Goal: Transaction & Acquisition: Purchase product/service

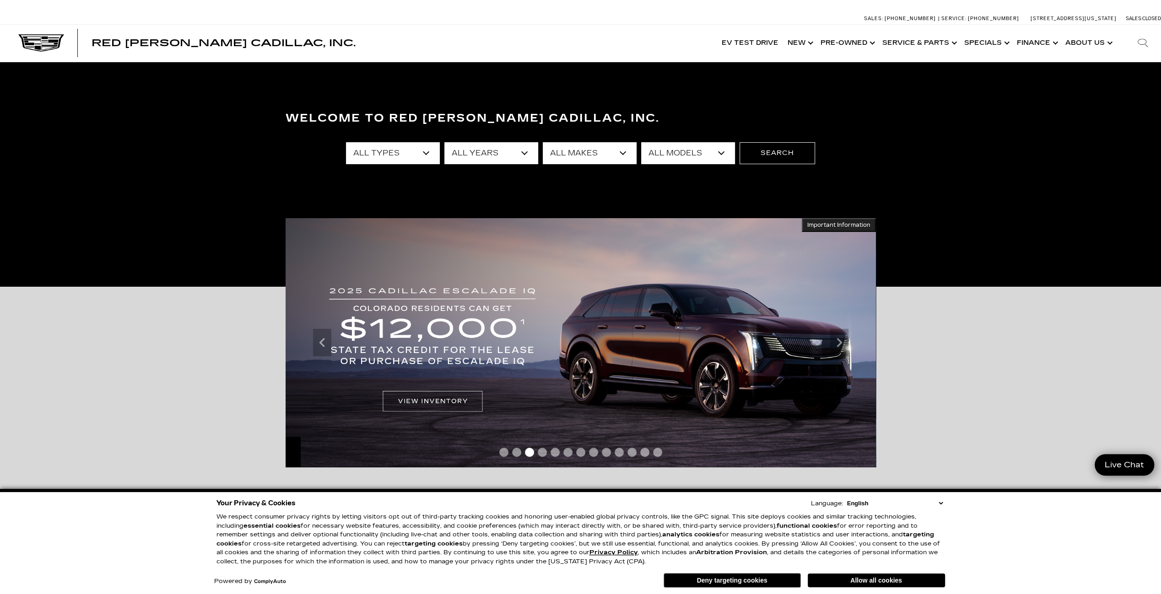
click at [396, 149] on select "All Types New Used Certified Used Demo" at bounding box center [393, 153] width 94 height 22
select select "Used"
click at [346, 142] on select "All Types New Used Certified Used Demo" at bounding box center [393, 153] width 94 height 22
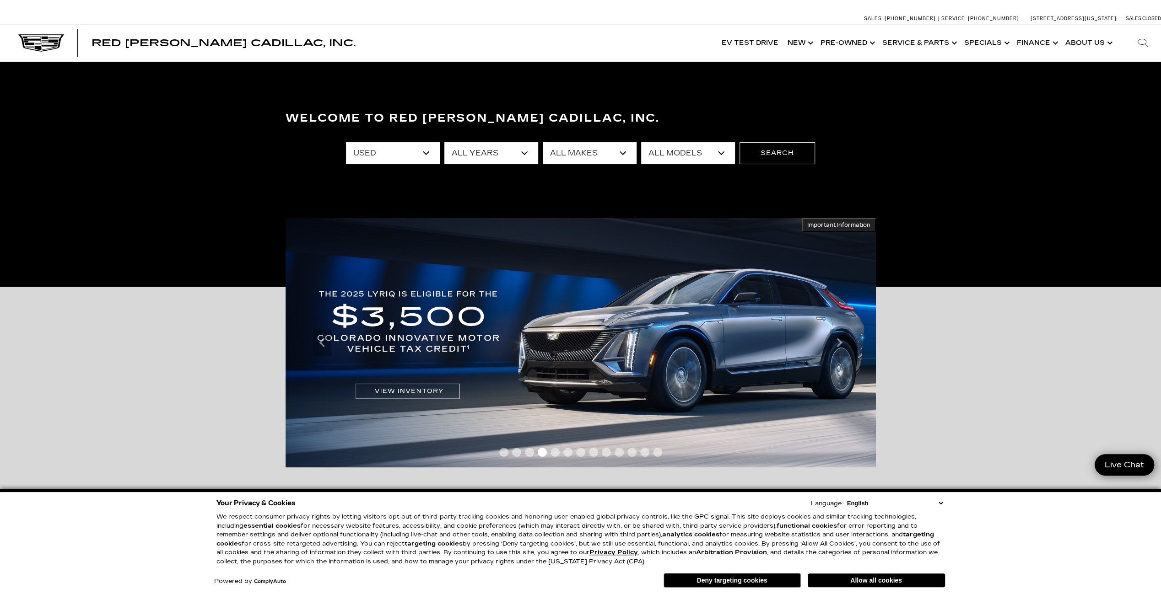
click at [499, 155] on select "All Years 2025 2024 2023 2022 2021 2020 2019 2018 2017 2016 2014 2013 2011 2008" at bounding box center [491, 153] width 94 height 22
select select "2024"
click at [444, 142] on select "All Years 2025 2024 2023 2022 2021 2020 2019 2018 2017 2016 2014 2013 2011 2008" at bounding box center [491, 153] width 94 height 22
click at [590, 152] on select "All Makes Cadillac Chevrolet Mercedes-Benz Volvo" at bounding box center [590, 153] width 94 height 22
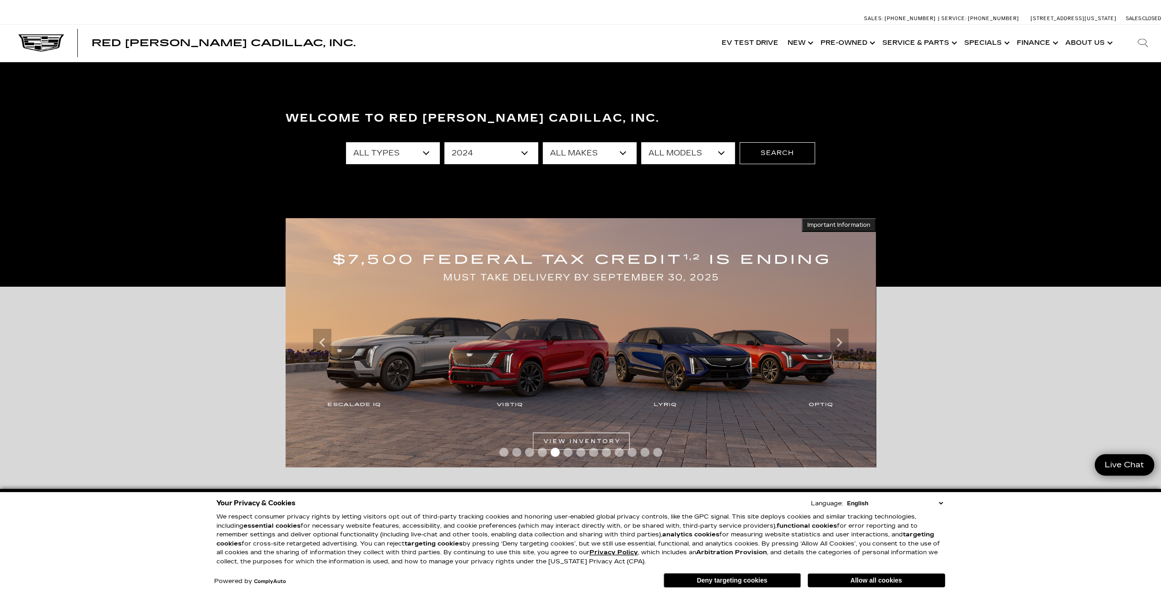
select select "Cadillac"
click at [543, 142] on select "All Makes Cadillac Chevrolet Mercedes-Benz Volvo" at bounding box center [590, 153] width 94 height 22
click at [705, 156] on select "All Models CT5 Escalade XT6" at bounding box center [688, 153] width 94 height 22
click at [390, 160] on select "All Types Used Certified Used" at bounding box center [393, 153] width 94 height 22
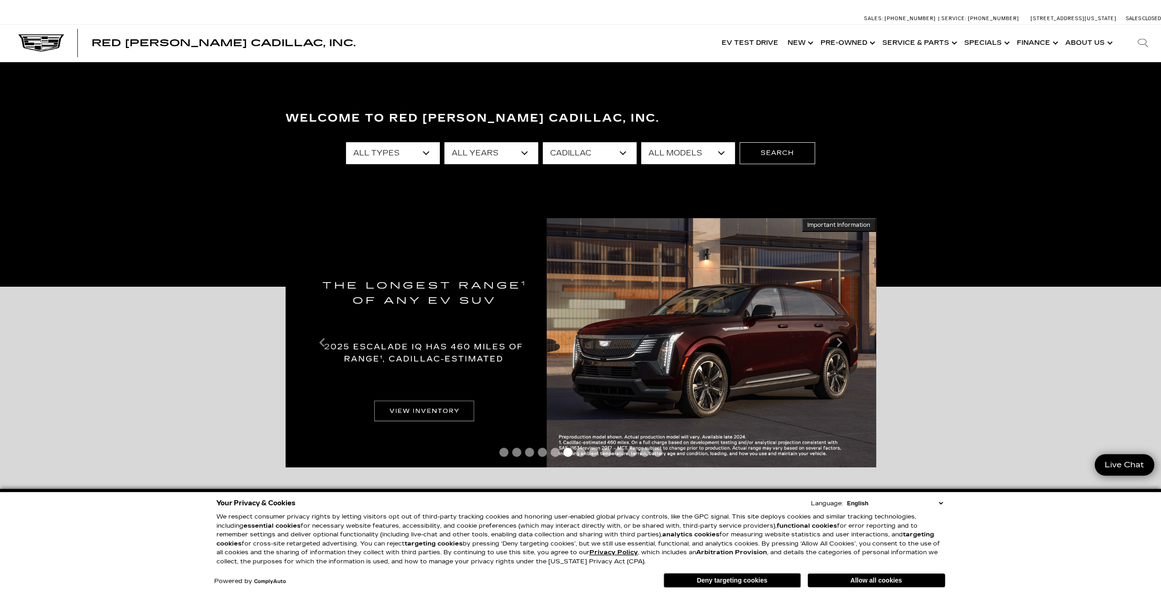
select select "Filter by type"
click at [346, 142] on select "All Types Used Certified Used" at bounding box center [393, 153] width 94 height 22
click at [707, 153] on select "All Models CT4 CT5 Escalade XT4 XT6" at bounding box center [688, 153] width 94 height 22
drag, startPoint x: 707, startPoint y: 153, endPoint x: 724, endPoint y: 149, distance: 17.3
click at [707, 153] on select "All Models CT4 CT5 Escalade XT4 XT6" at bounding box center [688, 153] width 94 height 22
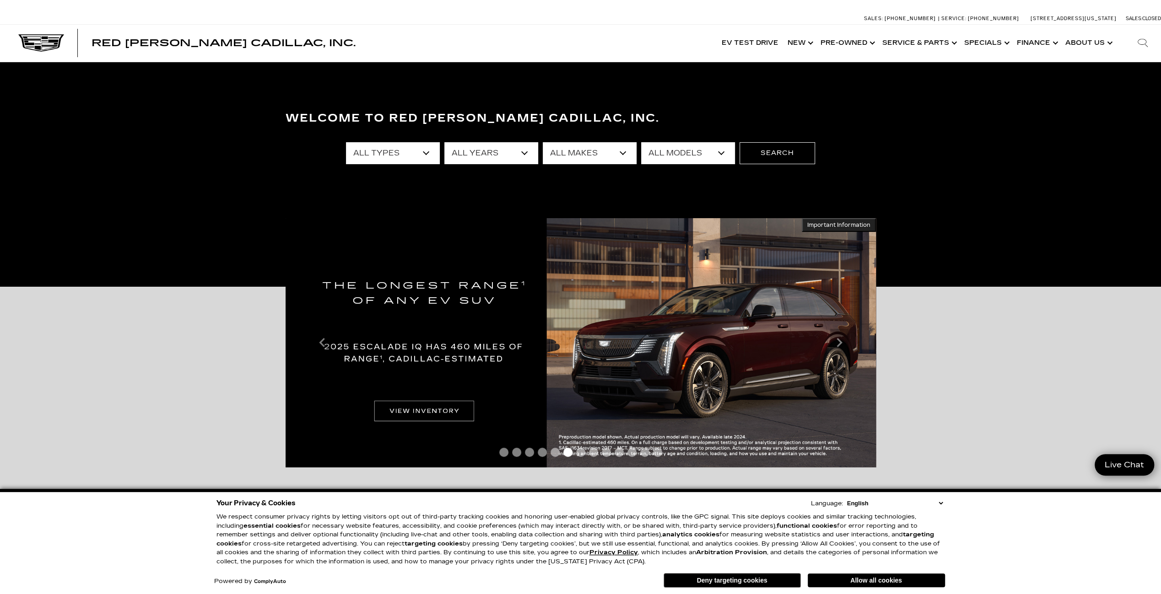
click at [593, 150] on select "All Makes Cadillac" at bounding box center [590, 153] width 94 height 22
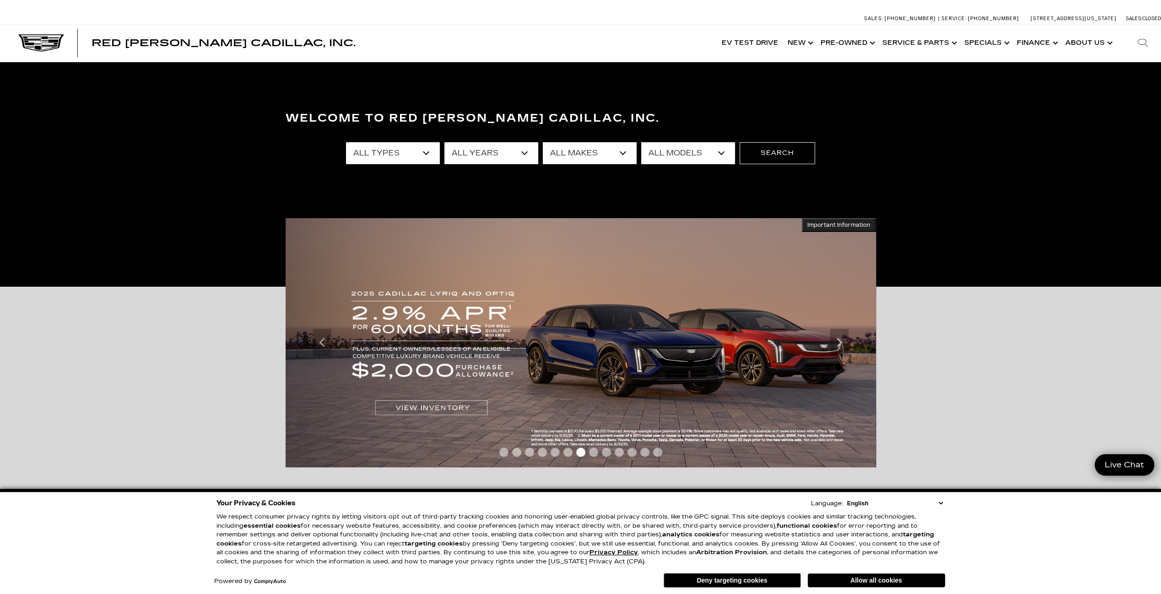
drag, startPoint x: 593, startPoint y: 150, endPoint x: 607, endPoint y: 150, distance: 13.7
click at [593, 150] on select "All Makes Cadillac" at bounding box center [590, 153] width 94 height 22
click at [696, 151] on select "All Models CT4 CT5 Escalade XT4 XT6" at bounding box center [688, 153] width 94 height 22
click at [766, 150] on button "Search" at bounding box center [776, 153] width 75 height 22
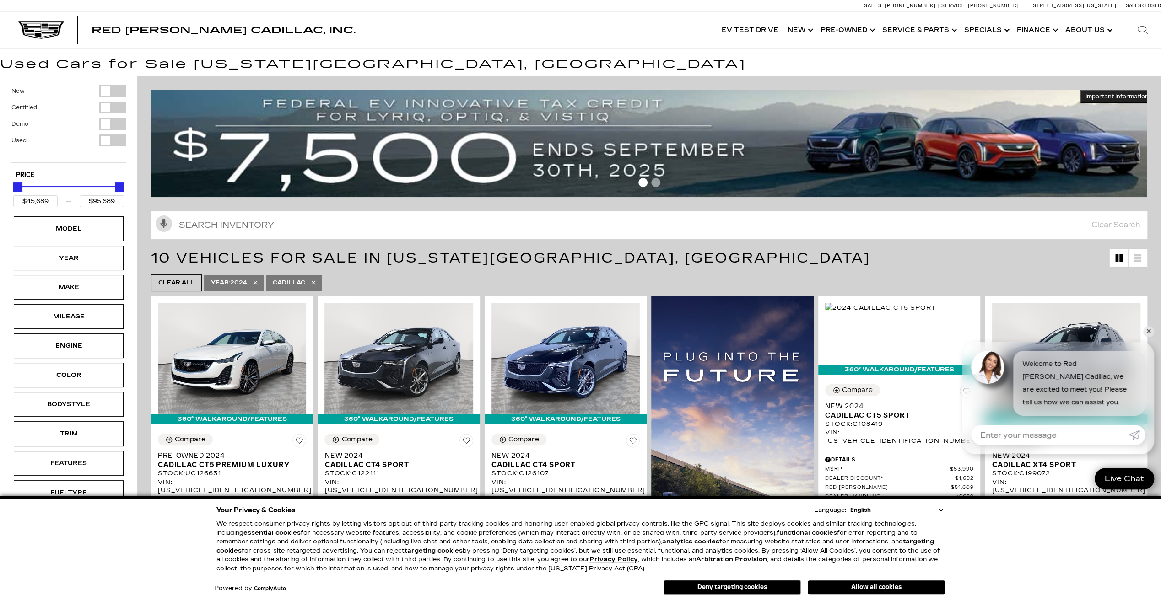
click at [116, 92] on div "Filter by Vehicle Type" at bounding box center [112, 91] width 27 height 12
type input "$50,290"
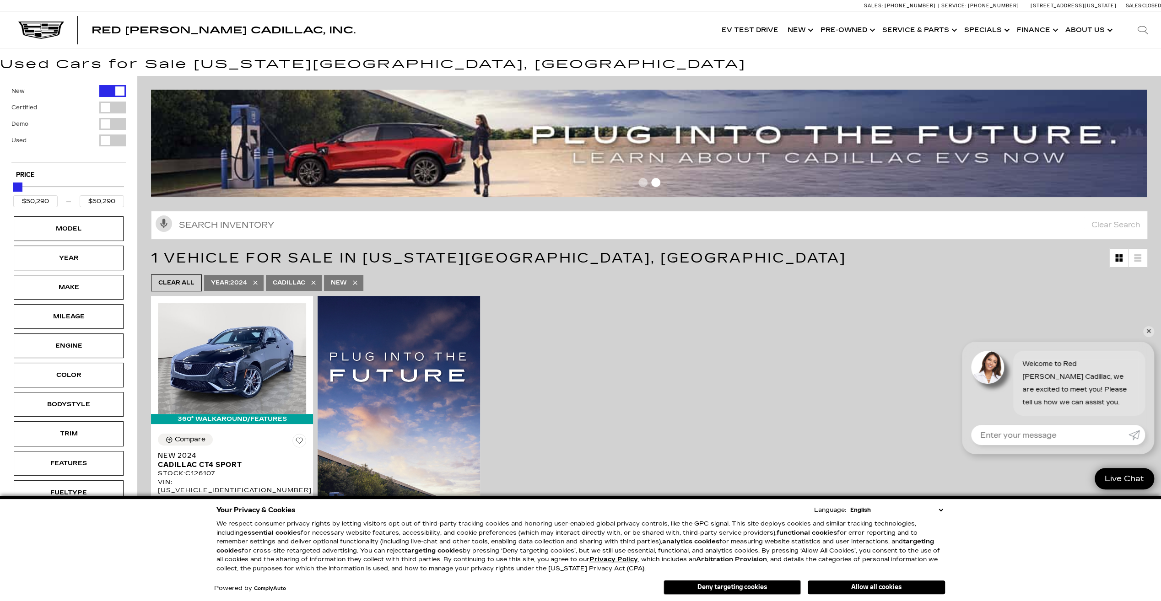
click at [116, 92] on div "Filter by Vehicle Type" at bounding box center [112, 91] width 27 height 12
type input "$45,689"
type input "$95,689"
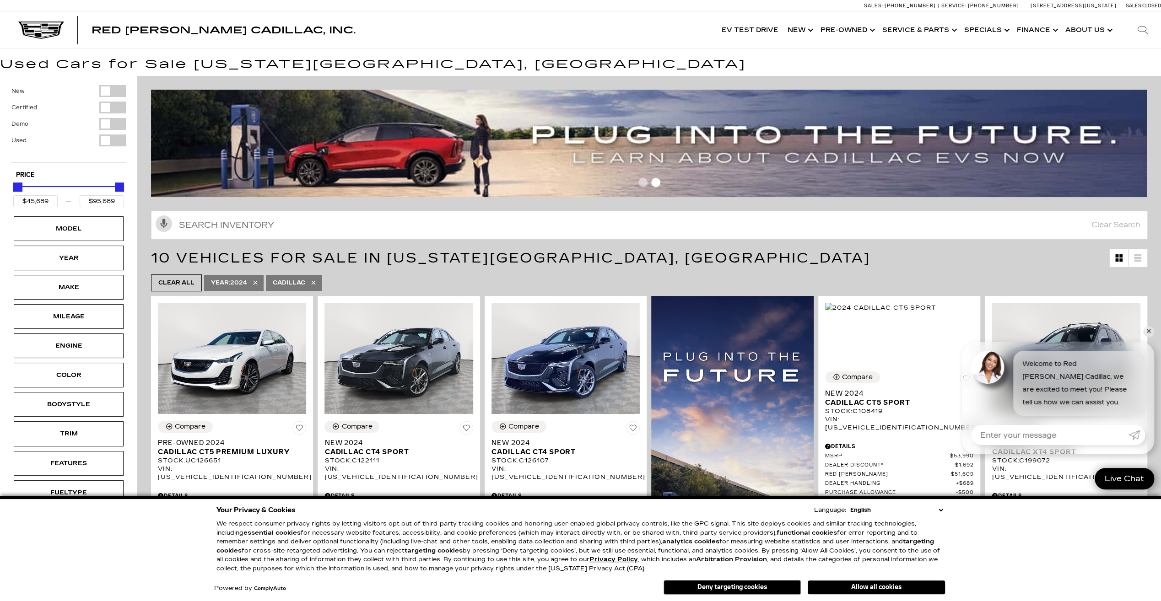
click at [113, 105] on div "Filter by Vehicle Type" at bounding box center [112, 108] width 27 height 12
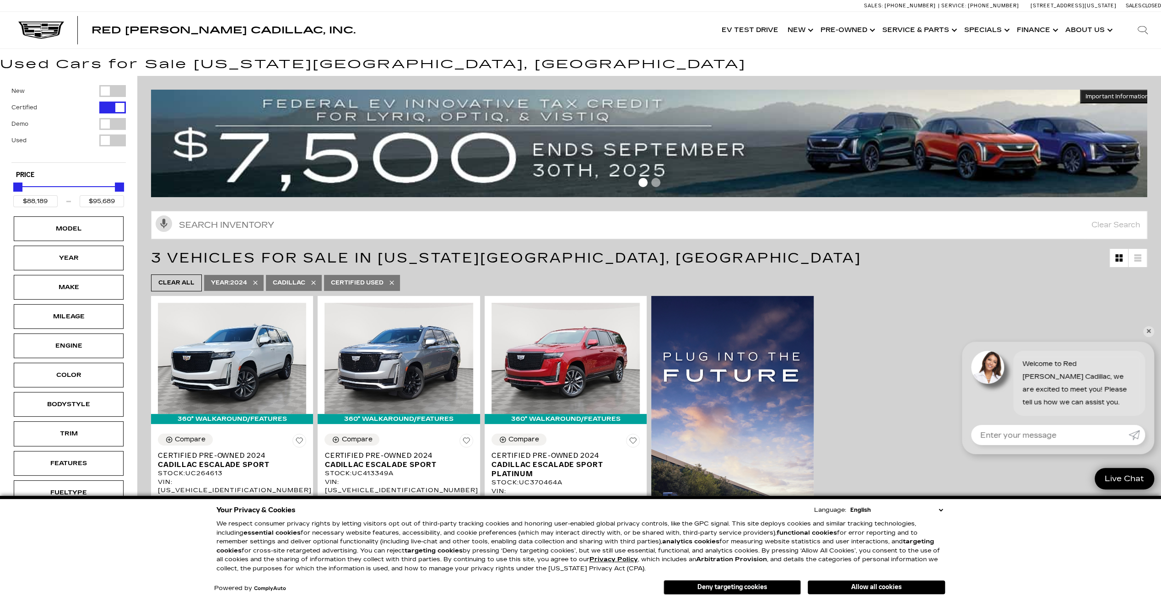
click at [113, 105] on div "Filter by Vehicle Type" at bounding box center [112, 108] width 27 height 12
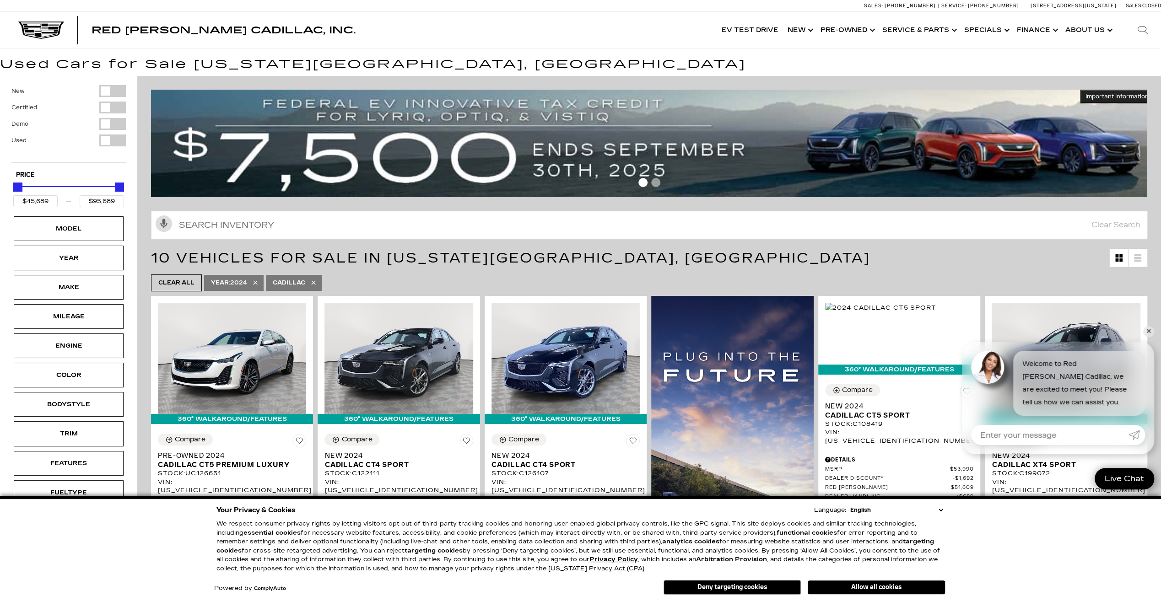
click at [117, 124] on div "Filter by Vehicle Type" at bounding box center [112, 124] width 27 height 12
type input "$46,674"
type input "$67,410"
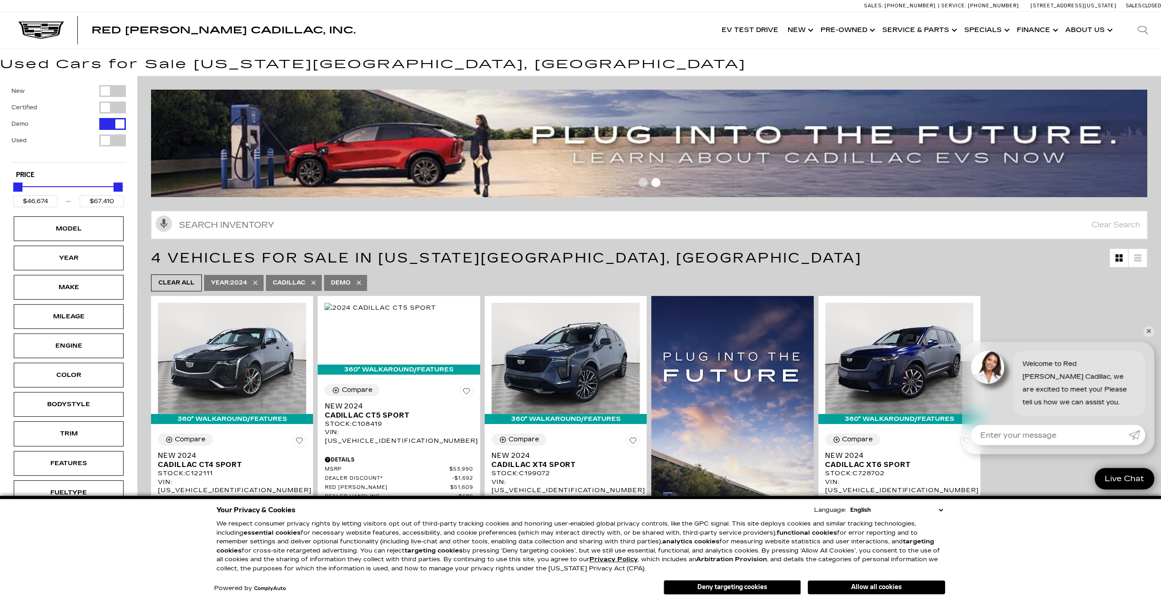
drag, startPoint x: 105, startPoint y: 124, endPoint x: 106, endPoint y: 136, distance: 11.9
click at [105, 124] on div "Filter by Vehicle Type" at bounding box center [112, 124] width 27 height 12
type input "$45,689"
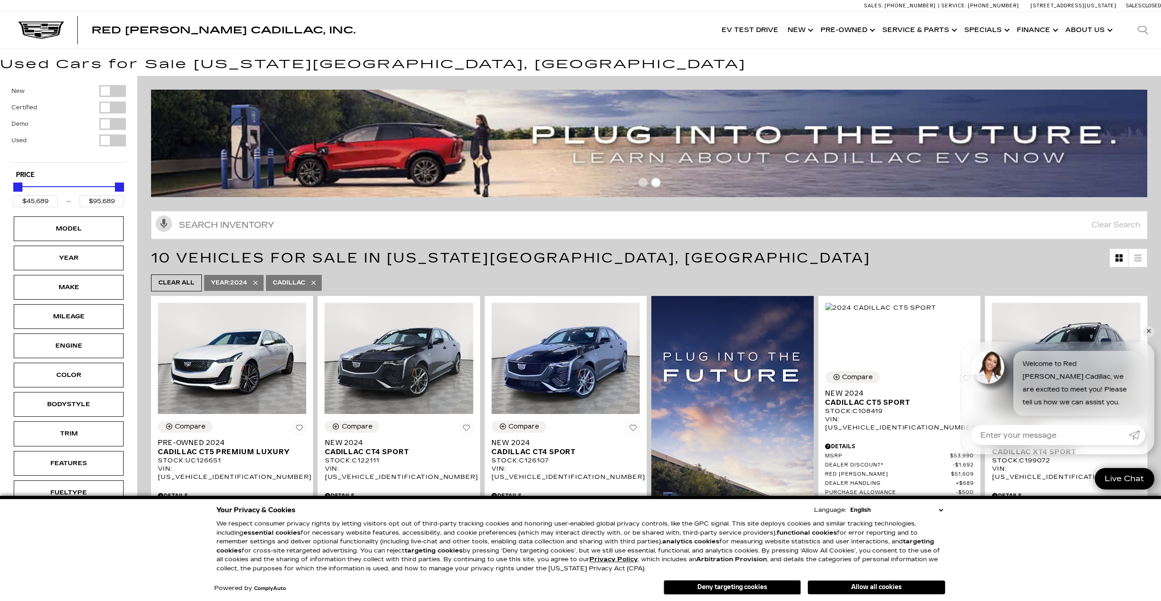
click at [113, 141] on div "Filter by Vehicle Type" at bounding box center [112, 140] width 27 height 12
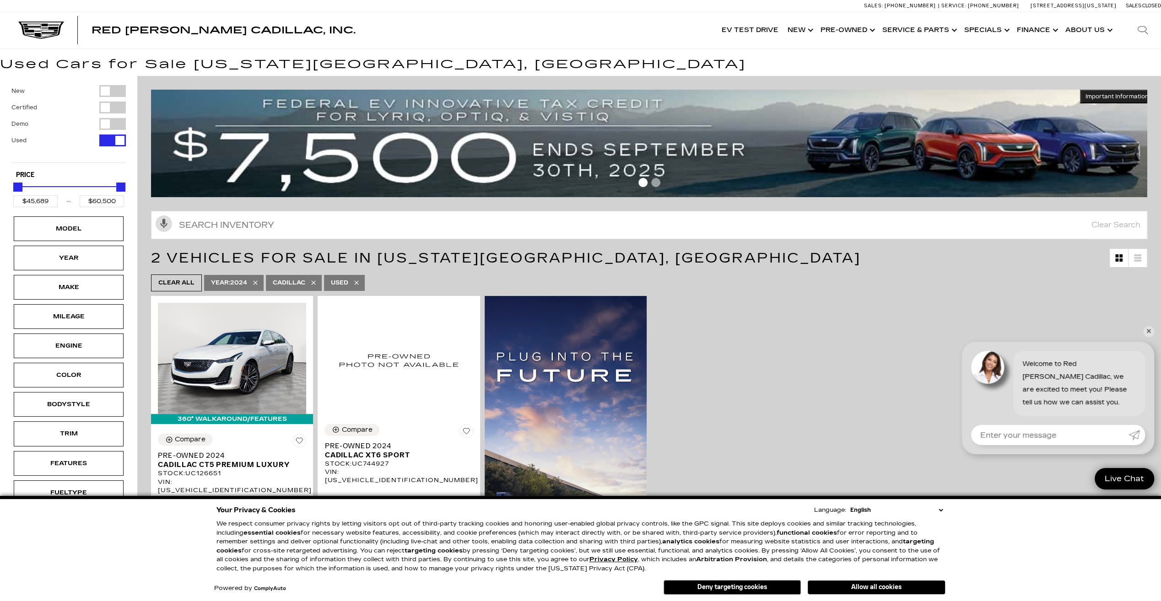
click at [113, 141] on div "Filter by Vehicle Type" at bounding box center [112, 140] width 27 height 12
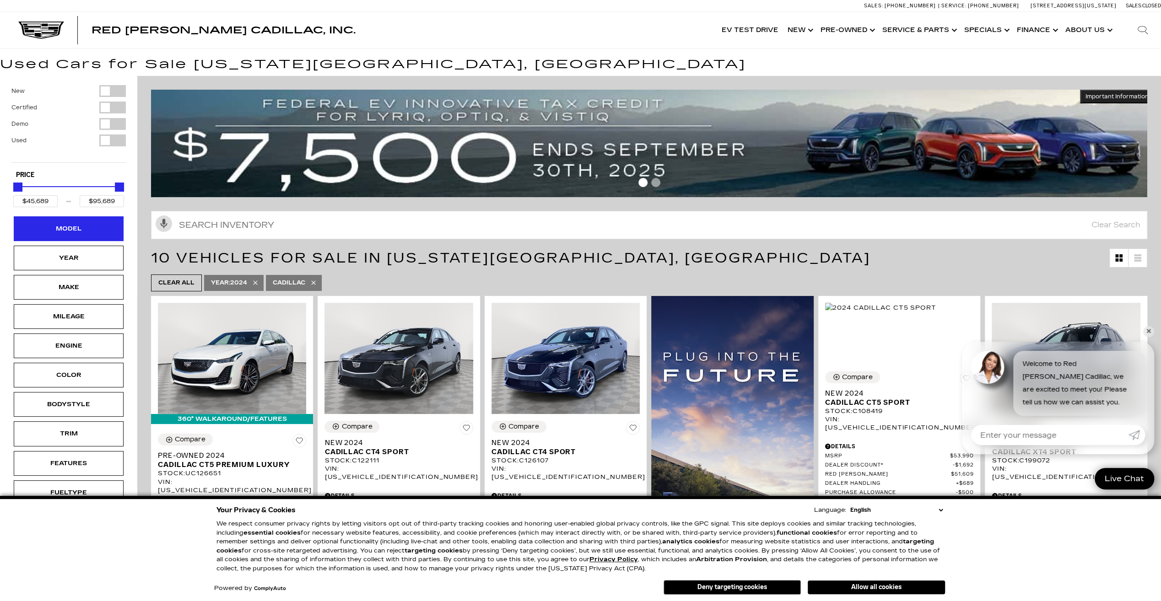
click at [61, 219] on div "Model" at bounding box center [69, 228] width 110 height 25
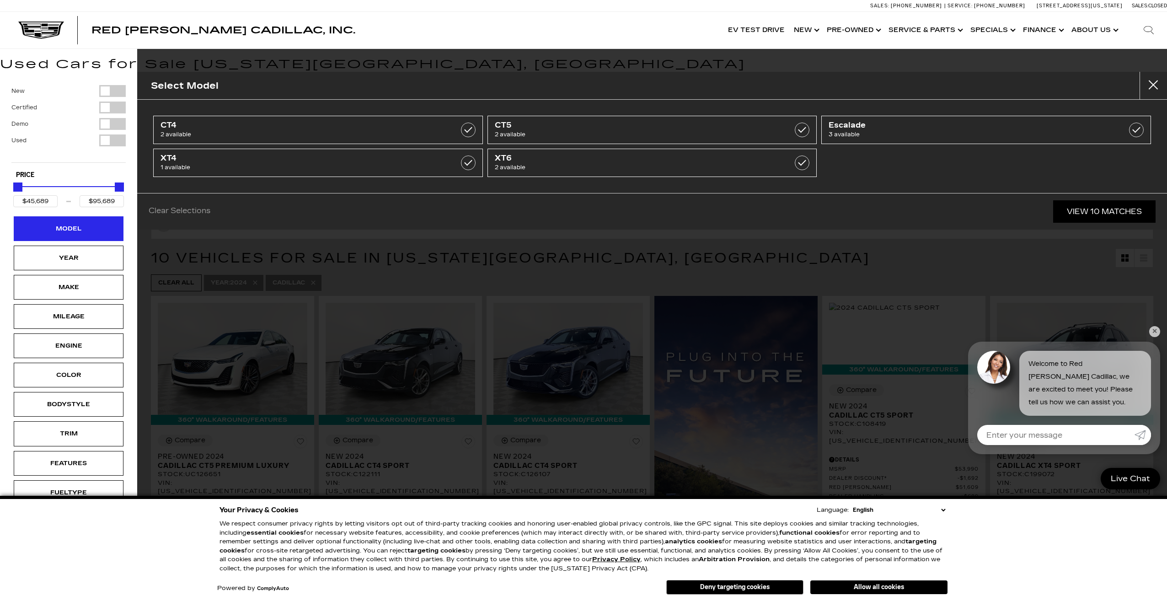
click at [71, 229] on div "Model" at bounding box center [69, 229] width 46 height 10
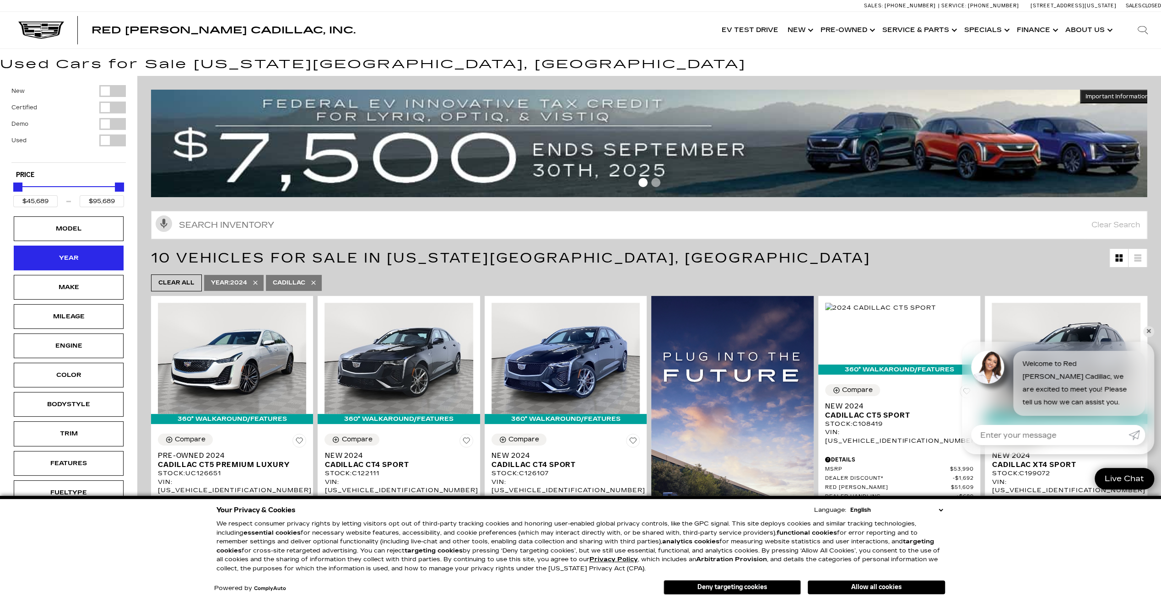
click at [72, 258] on div "Year" at bounding box center [69, 258] width 46 height 10
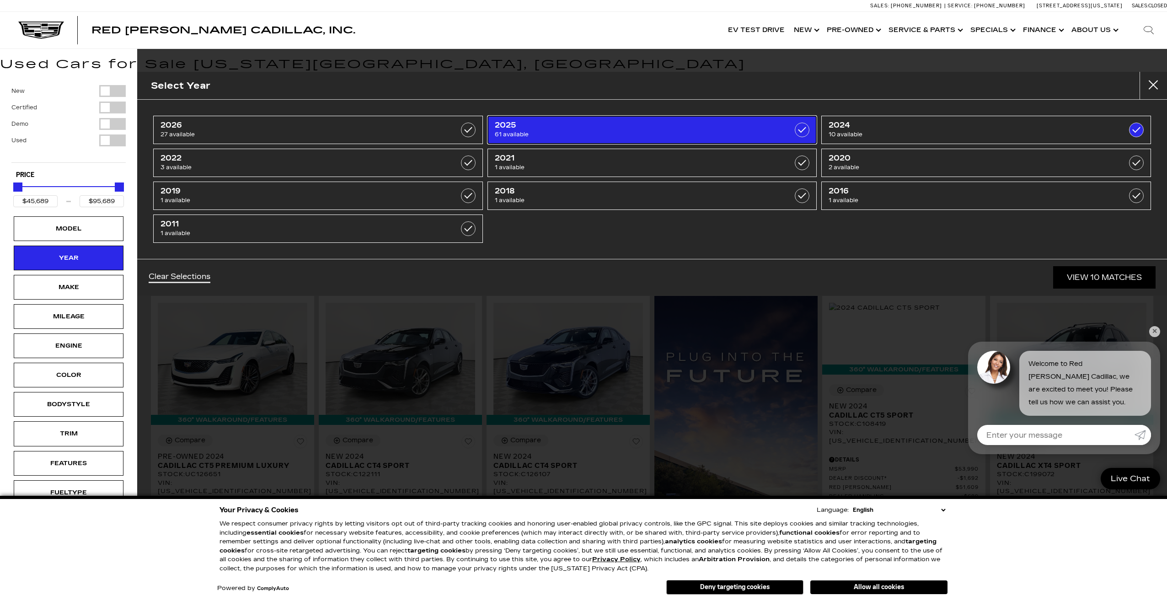
click at [770, 125] on link "2025 61 available" at bounding box center [653, 130] width 330 height 28
type input "$195,000"
checkbox input "true"
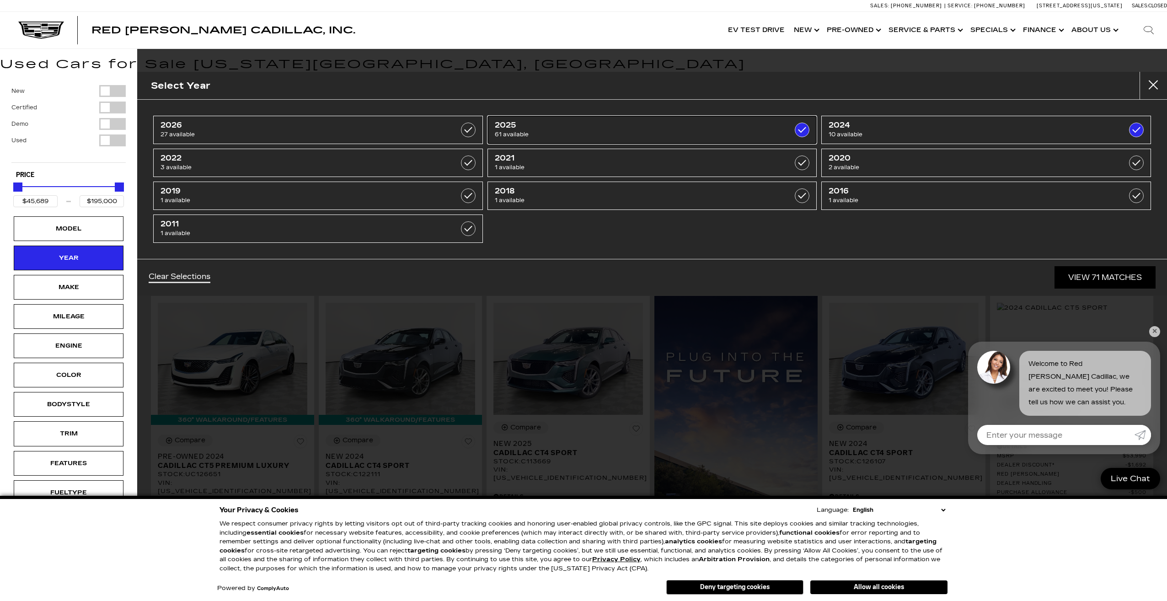
click at [800, 129] on label at bounding box center [802, 130] width 15 height 15
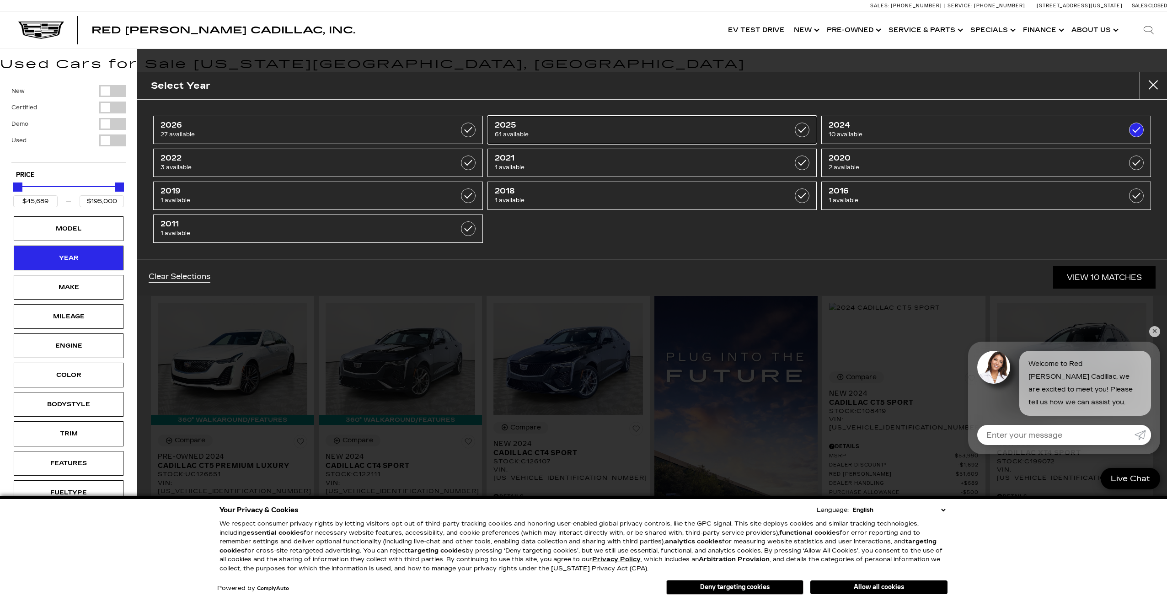
type input "$95,689"
checkbox input "false"
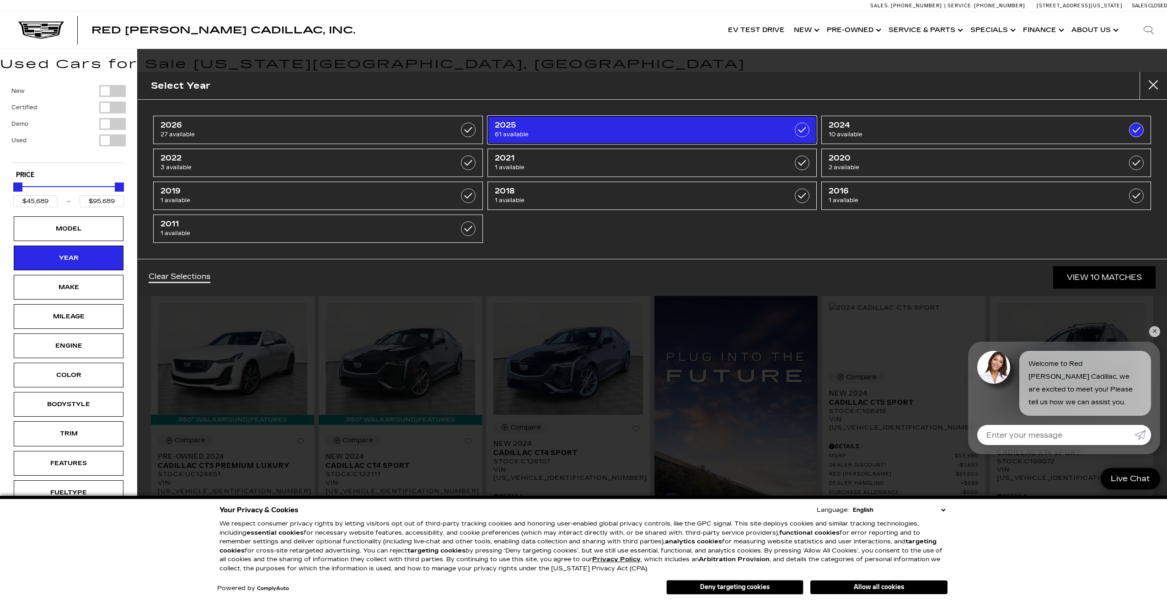
click at [804, 128] on label at bounding box center [802, 130] width 15 height 15
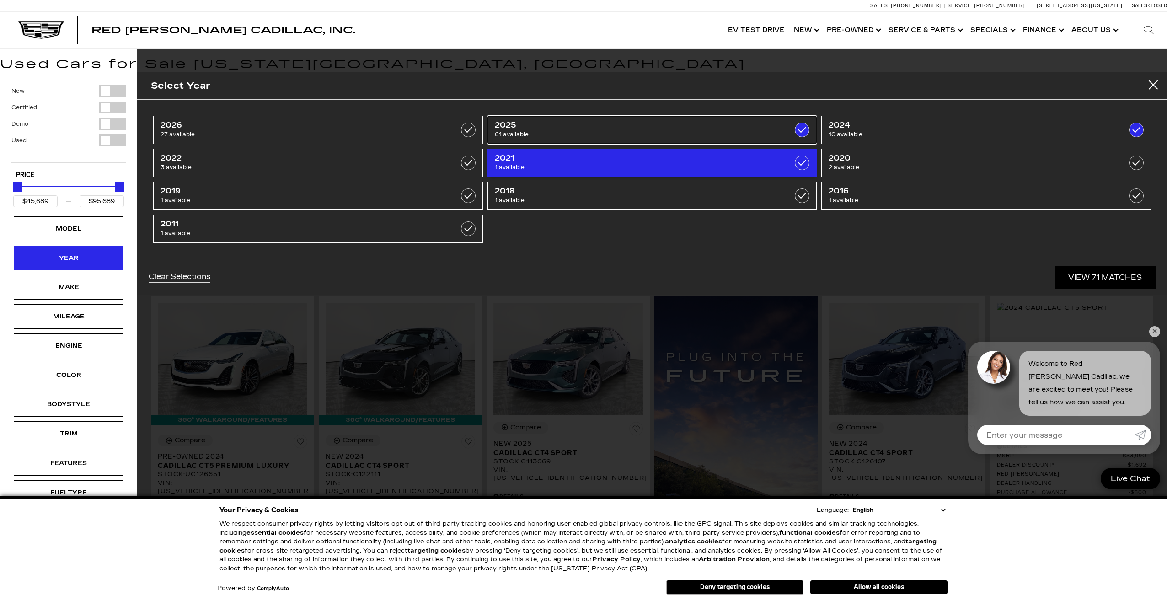
type input "$195,000"
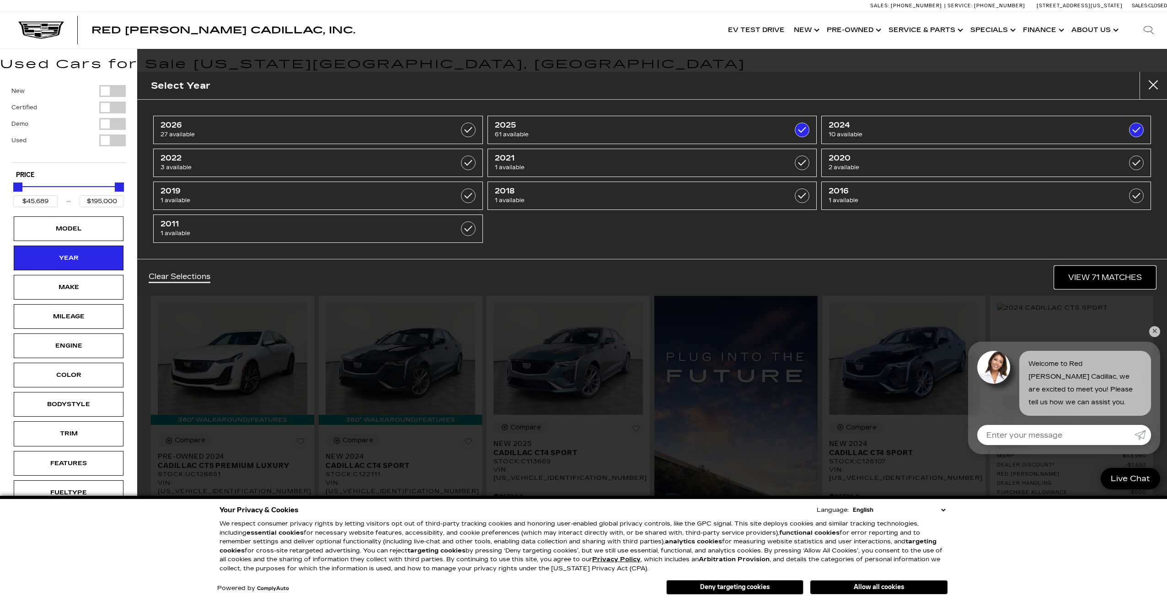
click at [1095, 274] on link "View 71 Matches" at bounding box center [1105, 277] width 101 height 22
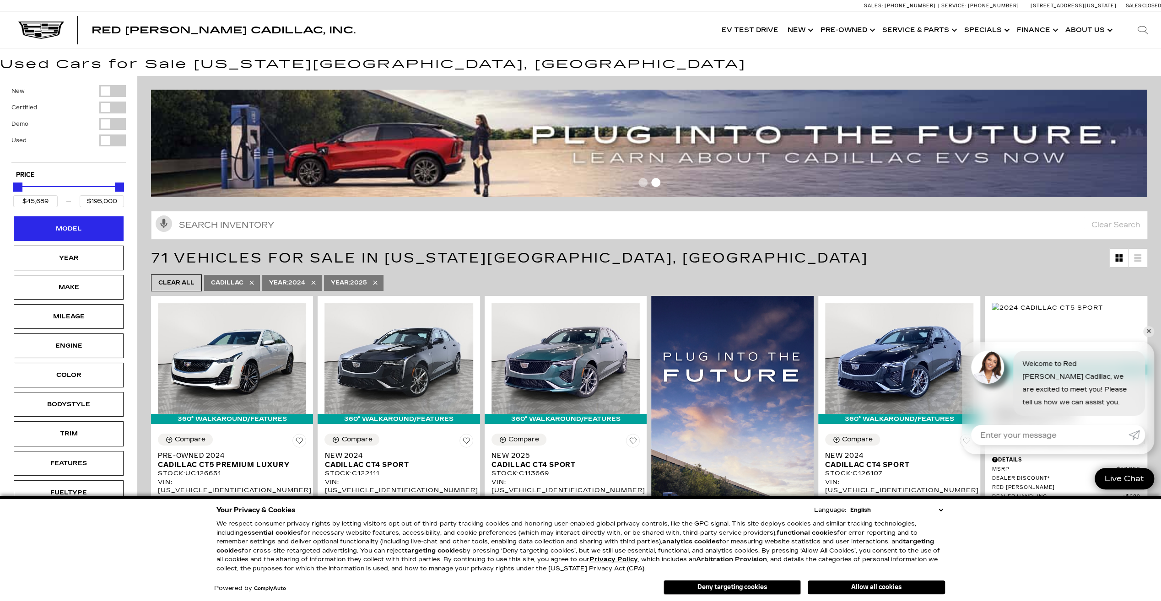
click at [55, 230] on div "Model" at bounding box center [69, 229] width 46 height 10
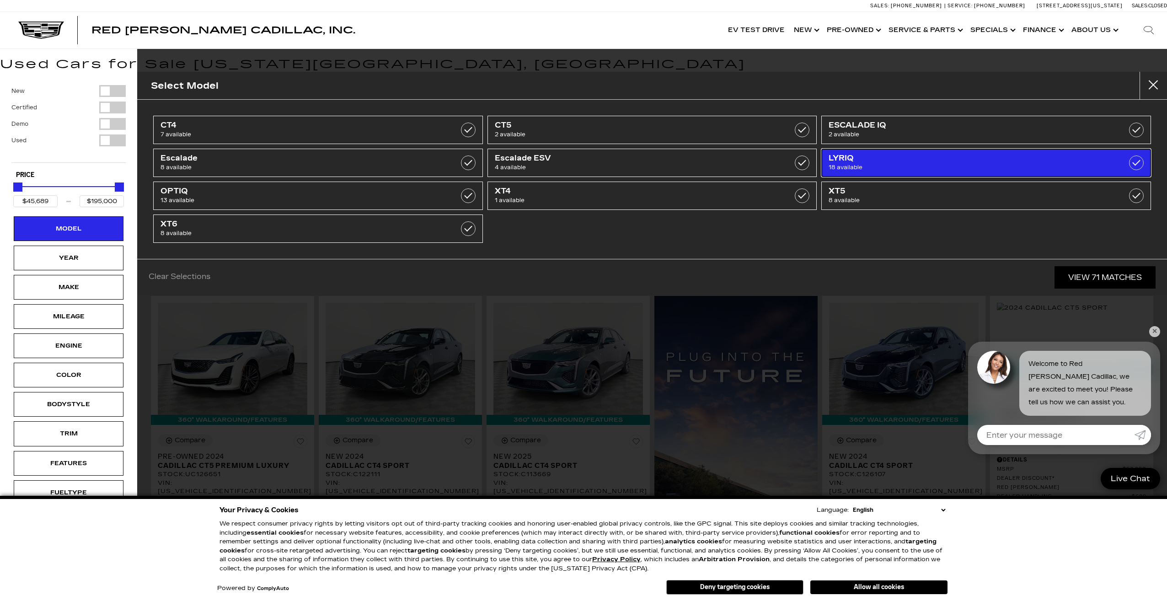
click at [1052, 163] on span "18 available" at bounding box center [963, 167] width 268 height 9
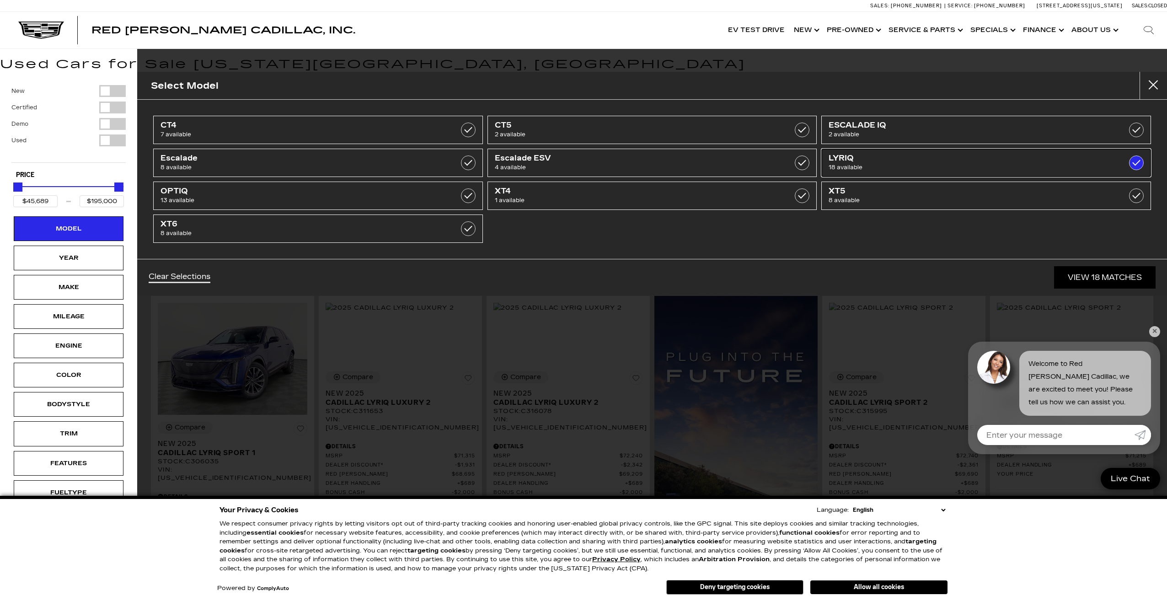
type input "$61,446"
type input "$80,019"
checkbox input "true"
click at [1093, 280] on link "View 18 Matches" at bounding box center [1105, 277] width 102 height 22
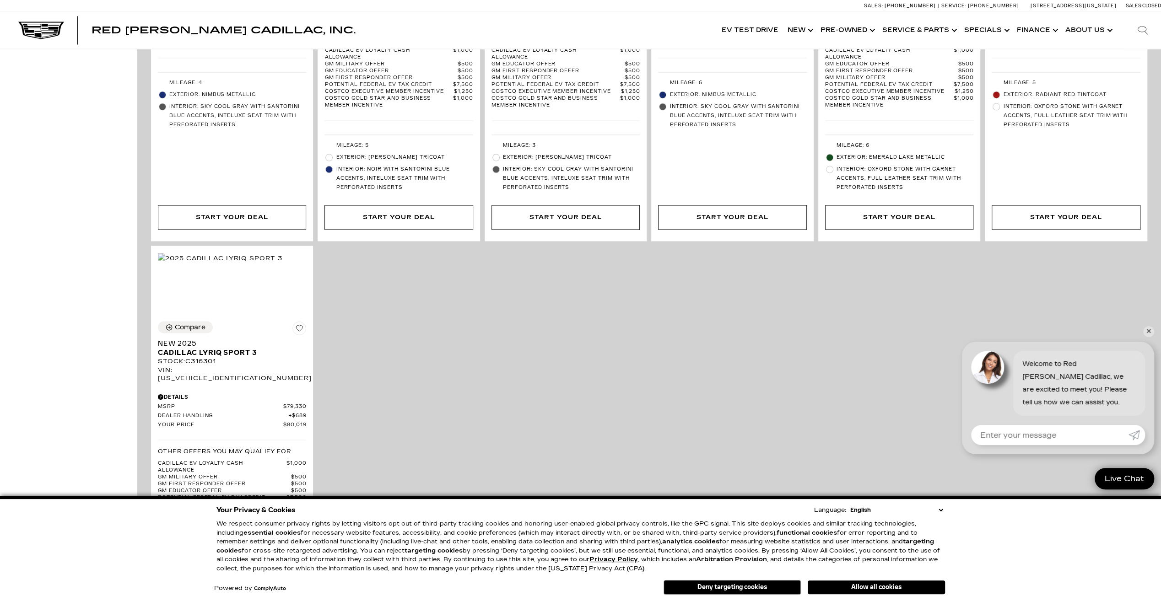
scroll to position [1555, 0]
